Goal: Obtain resource: Obtain resource

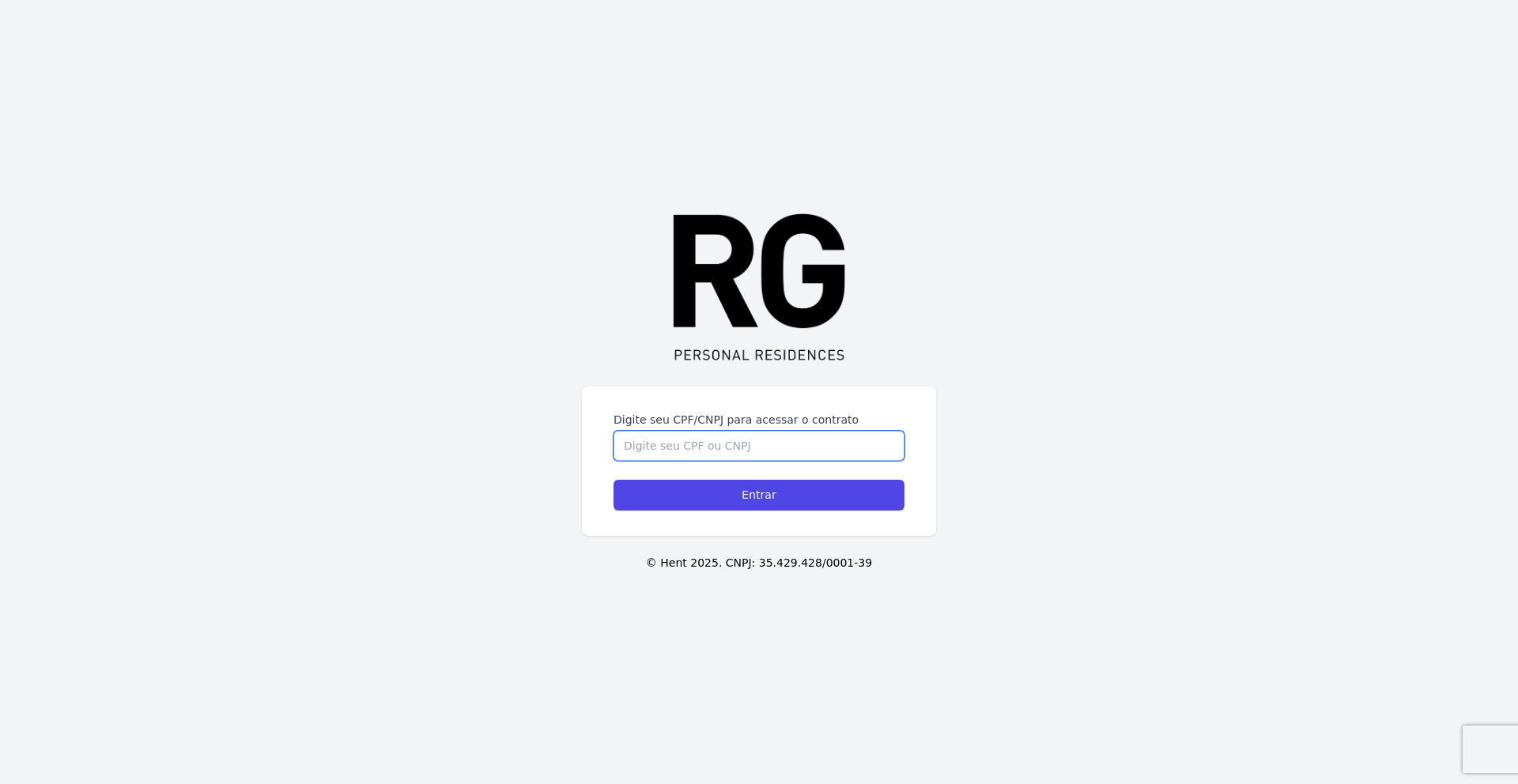
click at [709, 444] on input "Digite seu CPF/CNPJ para acessar o contrato" at bounding box center [759, 446] width 291 height 30
type input "54080050895"
click at [614, 480] on input "Entrar" at bounding box center [759, 495] width 291 height 31
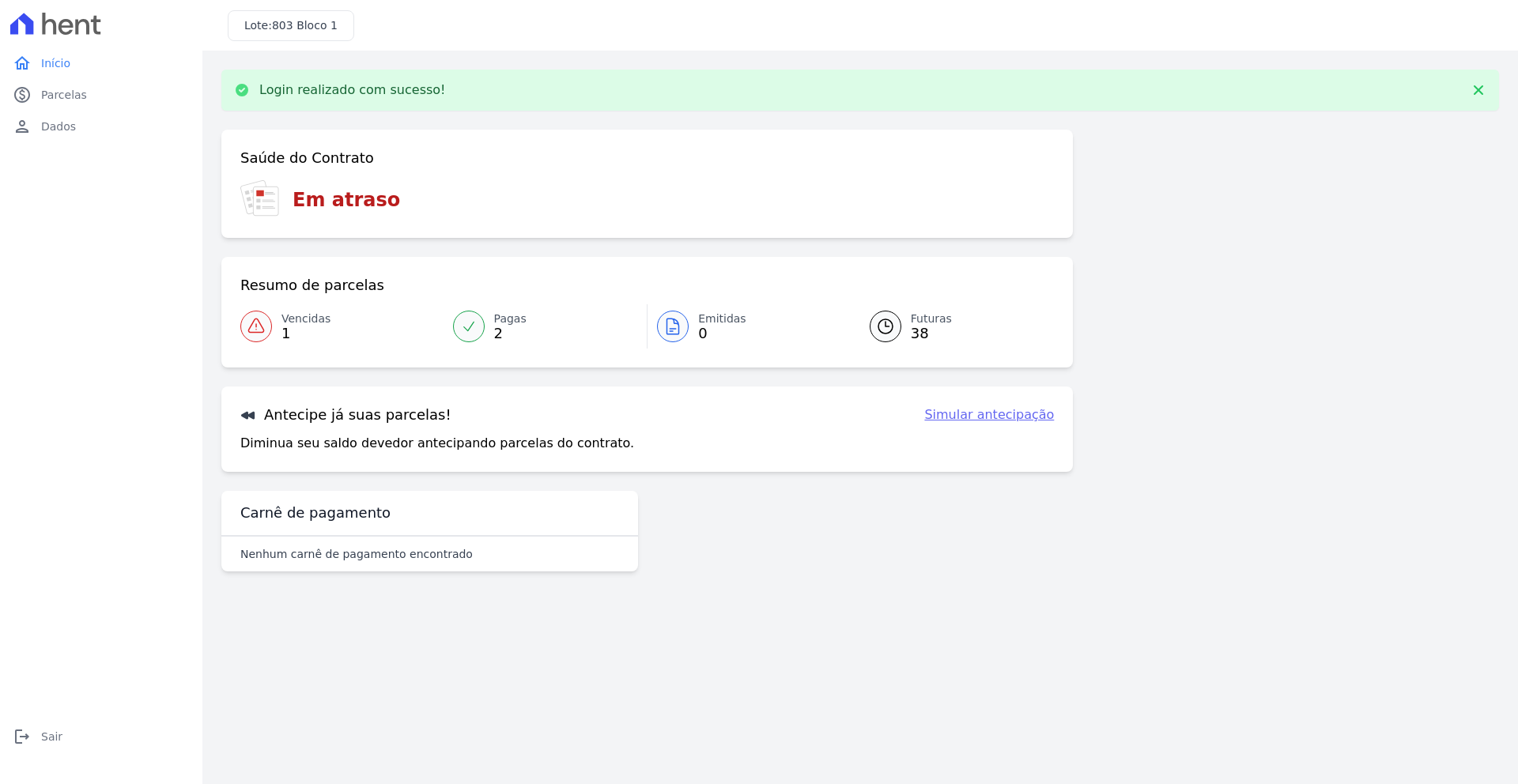
click at [264, 318] on icon at bounding box center [256, 326] width 19 height 19
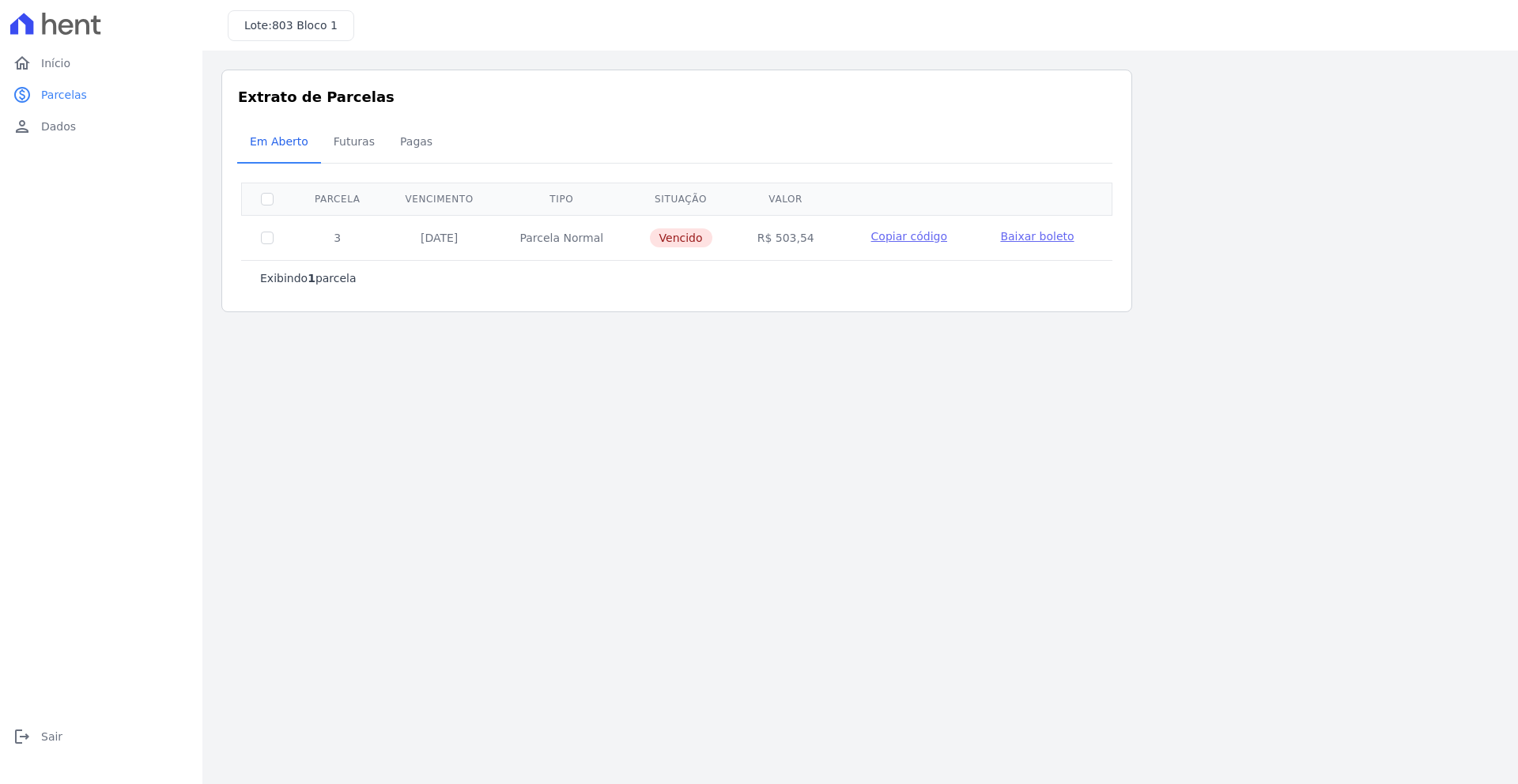
click at [1020, 238] on span "Baixar boleto" at bounding box center [1036, 236] width 73 height 13
